Goal: Connect with others: Connect with others

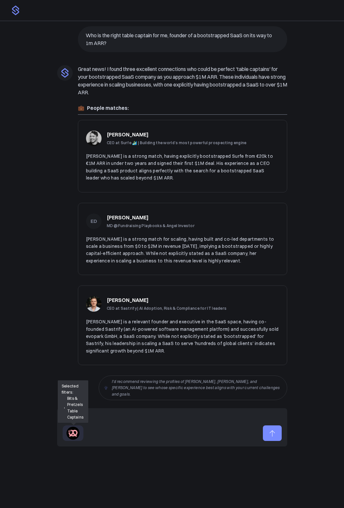
click at [78, 325] on img at bounding box center [72, 433] width 13 height 13
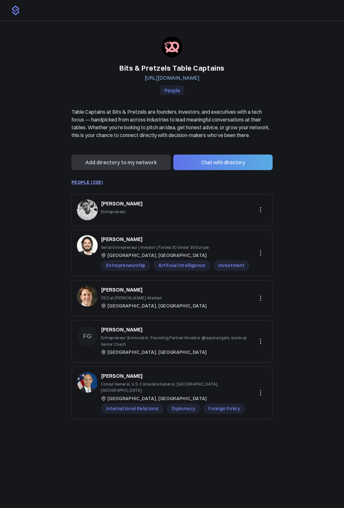
click at [92, 185] on link "PEOPLE (238)" at bounding box center [86, 182] width 31 height 5
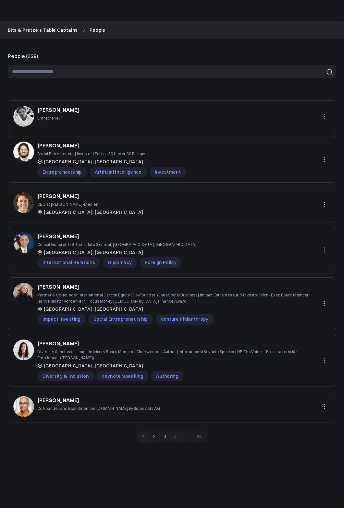
click at [72, 78] on input at bounding box center [172, 71] width 328 height 13
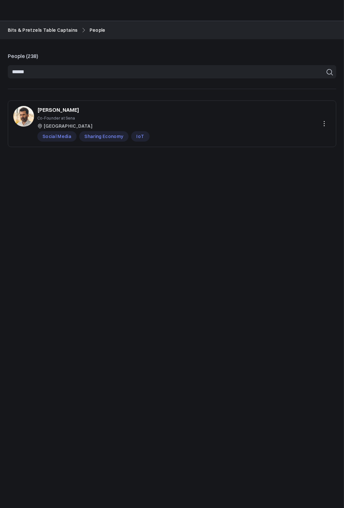
type input "******"
click at [88, 116] on p "Co-Founder at Sena" at bounding box center [93, 118] width 112 height 6
click at [68, 109] on p "[PERSON_NAME]" at bounding box center [58, 110] width 42 height 8
click at [293, 74] on input "******" at bounding box center [172, 71] width 328 height 13
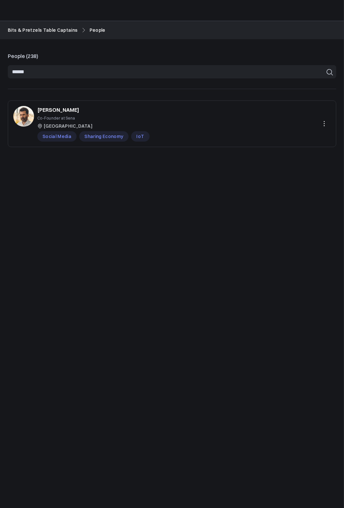
click at [293, 74] on input "******" at bounding box center [172, 71] width 328 height 13
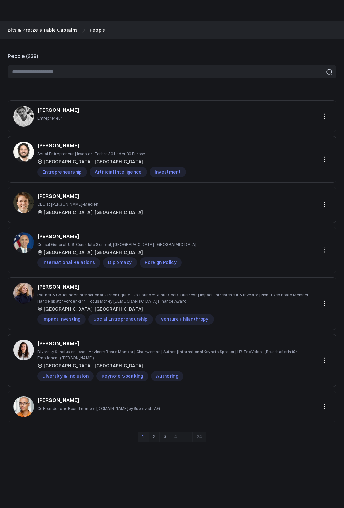
click at [202, 438] on link "24" at bounding box center [199, 437] width 14 height 10
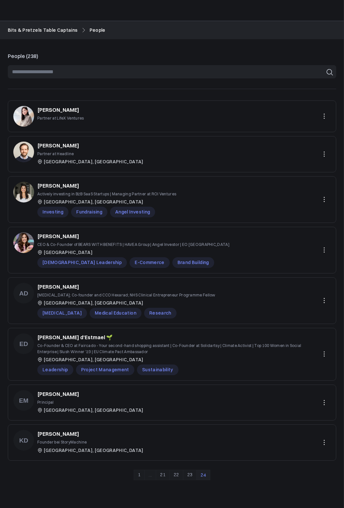
click at [189, 477] on link "23" at bounding box center [190, 475] width 14 height 10
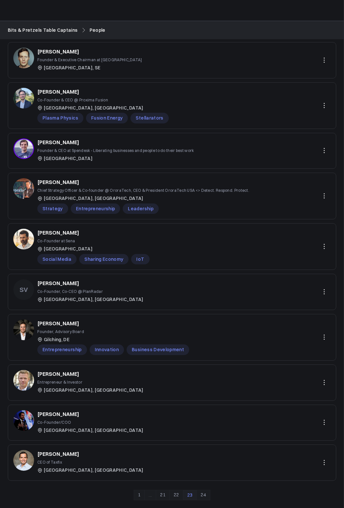
scroll to position [60, 0]
click at [176, 495] on link "22" at bounding box center [176, 495] width 14 height 10
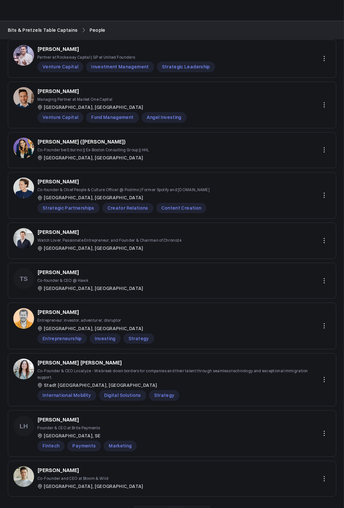
scroll to position [75, 0]
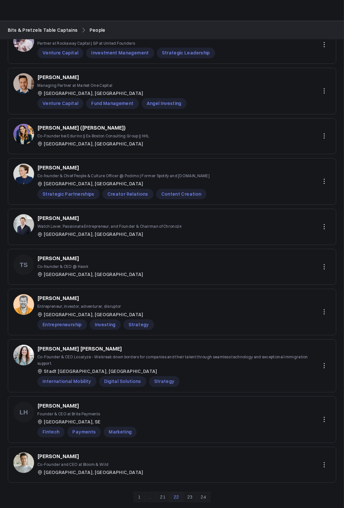
click at [104, 128] on div "[PERSON_NAME] ([PERSON_NAME])" at bounding box center [93, 128] width 112 height 8
click at [84, 132] on p "[PERSON_NAME] ([PERSON_NAME])" at bounding box center [81, 128] width 88 height 8
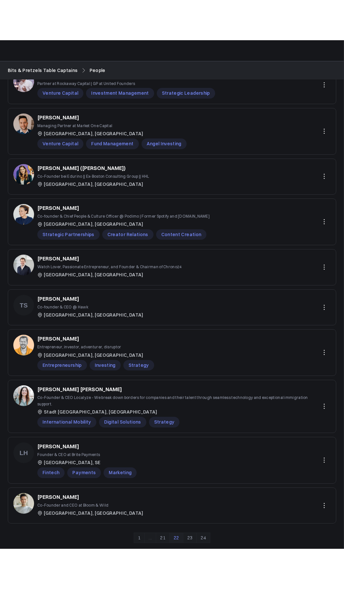
scroll to position [0, 0]
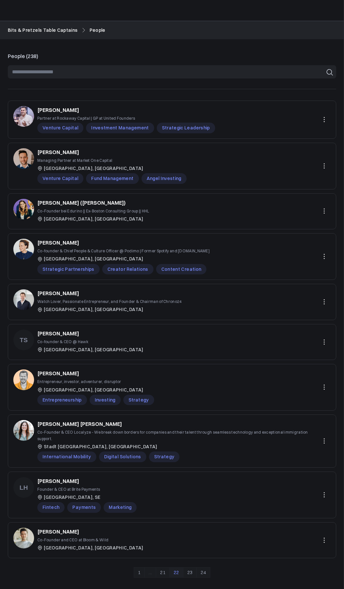
click at [48, 30] on link "Bits & Pretzels Table Captains" at bounding box center [43, 30] width 70 height 7
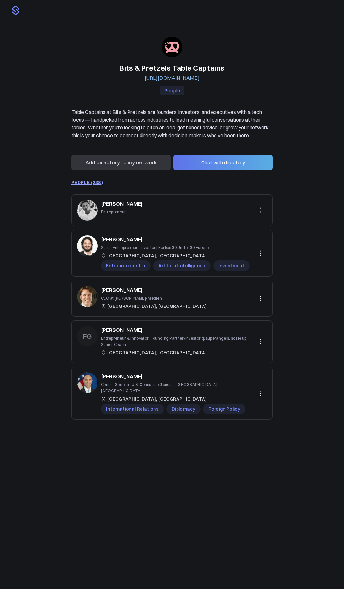
click at [215, 170] on button "Chat with directory" at bounding box center [222, 163] width 99 height 16
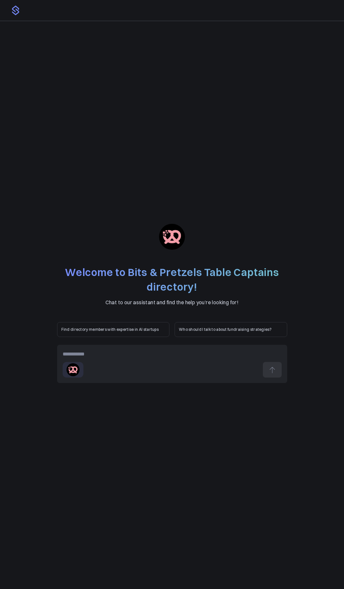
click at [129, 353] on div at bounding box center [172, 354] width 219 height 8
click at [318, 335] on turbo-frame "**********" at bounding box center [171, 299] width 333 height 546
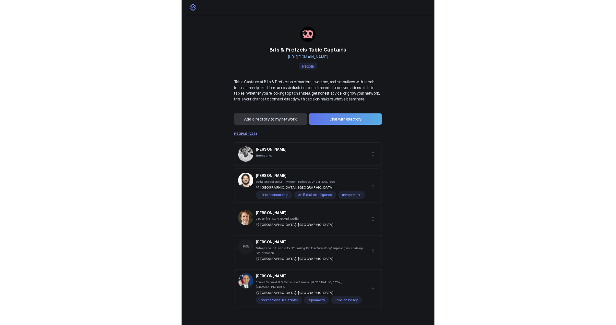
scroll to position [2, 0]
